Goal: Information Seeking & Learning: Check status

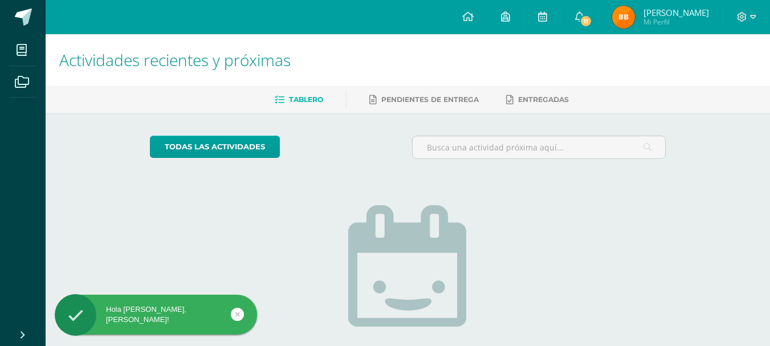
click at [658, 13] on span "[PERSON_NAME]" at bounding box center [677, 12] width 66 height 11
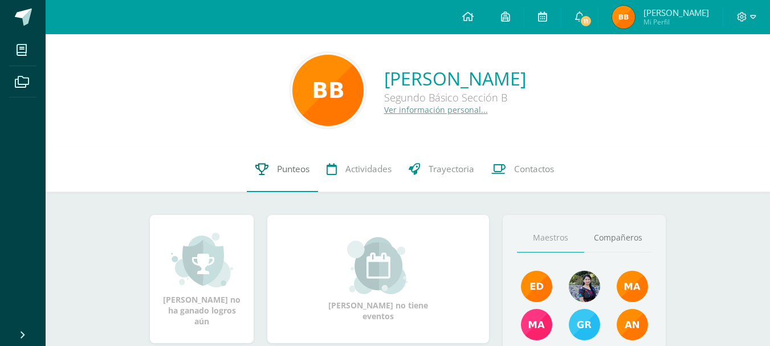
click at [260, 170] on icon at bounding box center [261, 169] width 13 height 12
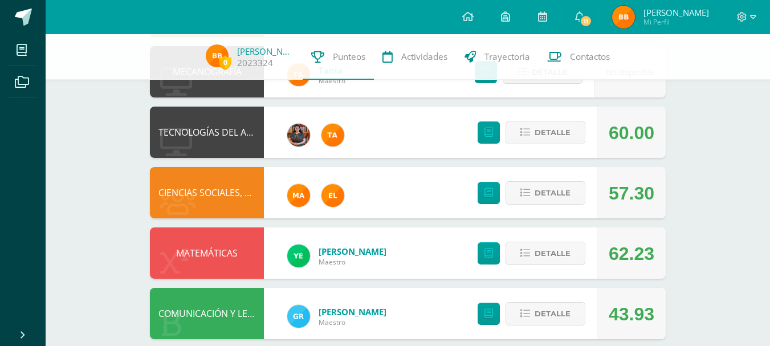
scroll to position [633, 0]
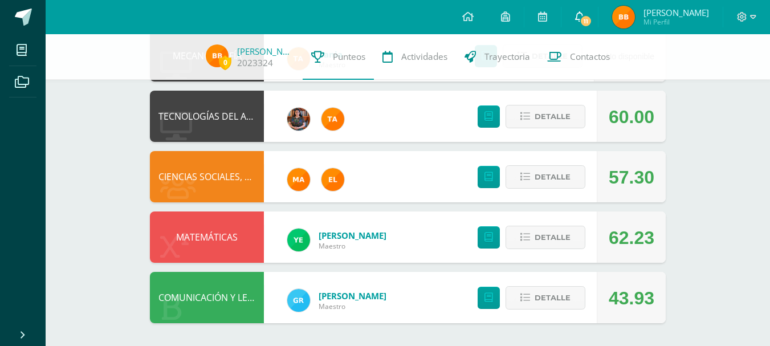
click at [584, 15] on icon at bounding box center [579, 16] width 9 height 10
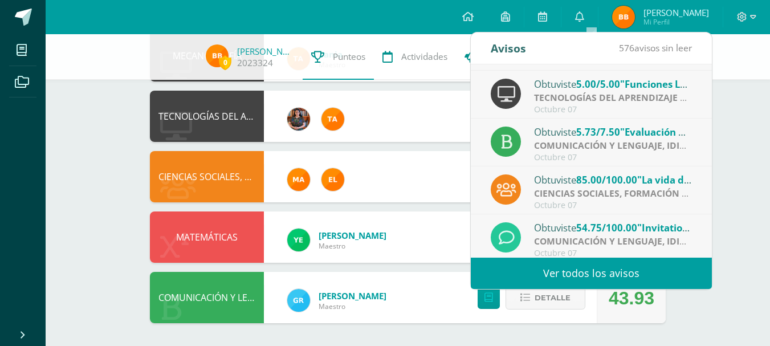
scroll to position [190, 0]
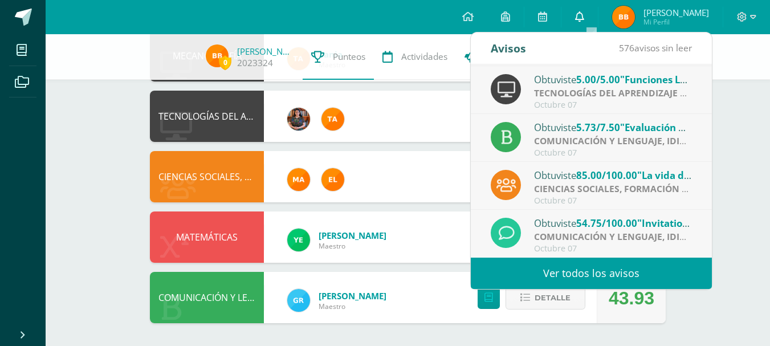
click at [584, 19] on icon at bounding box center [579, 16] width 9 height 10
click at [584, 21] on icon at bounding box center [579, 16] width 9 height 10
click at [658, 23] on span "Mi Perfil" at bounding box center [677, 22] width 66 height 10
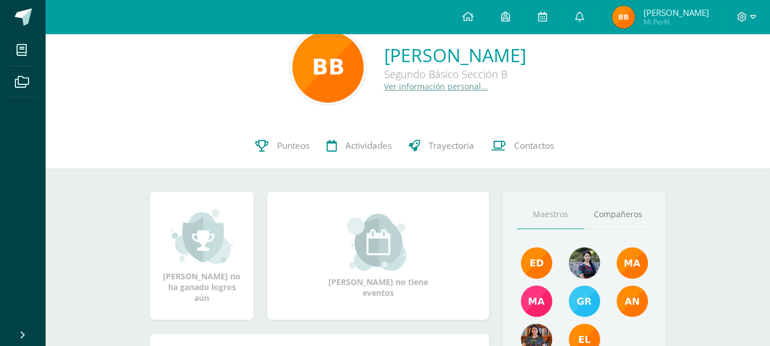
scroll to position [41, 0]
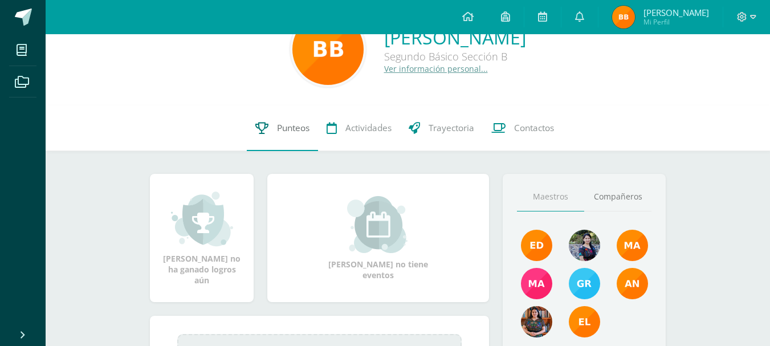
click at [290, 135] on link "Punteos" at bounding box center [282, 128] width 71 height 46
